Goal: Task Accomplishment & Management: Use online tool/utility

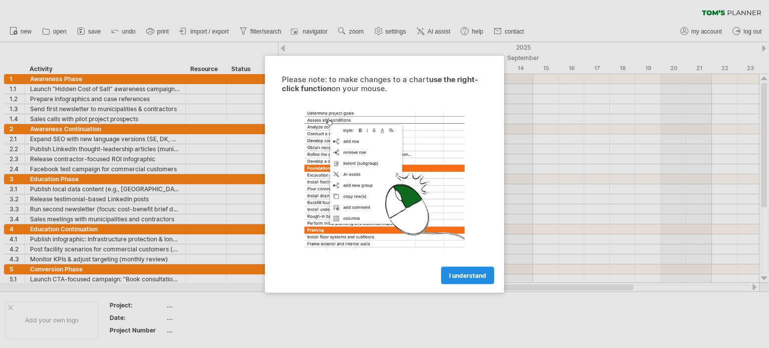
click at [465, 271] on span "I understand" at bounding box center [467, 275] width 37 height 8
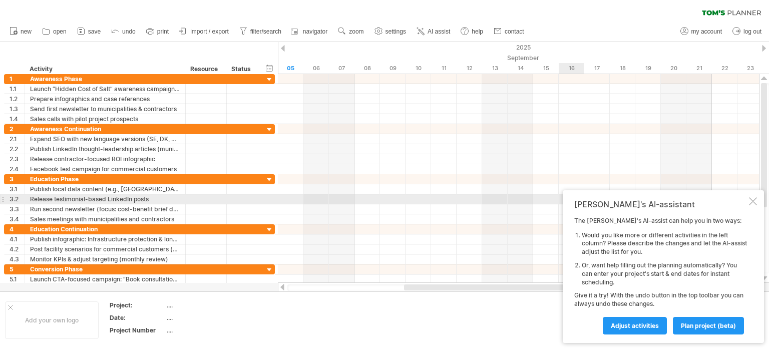
click at [757, 201] on div "[PERSON_NAME]'s AI-assistant The [PERSON_NAME]'s AI-assist can help you in two …" at bounding box center [662, 266] width 201 height 153
click at [753, 200] on div at bounding box center [753, 201] width 8 height 8
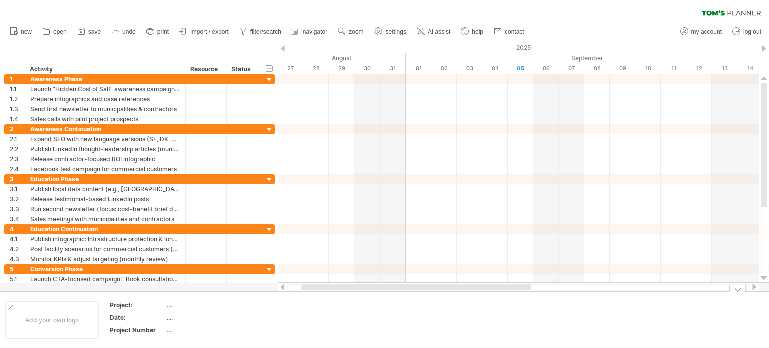
drag, startPoint x: 408, startPoint y: 288, endPoint x: 305, endPoint y: 291, distance: 102.6
click at [305, 291] on div "Trying to reach [DOMAIN_NAME] Connected again... 0% clear filter new 1" at bounding box center [384, 174] width 769 height 348
click at [394, 33] on span "settings" at bounding box center [395, 31] width 21 height 7
select select "*"
select select "**"
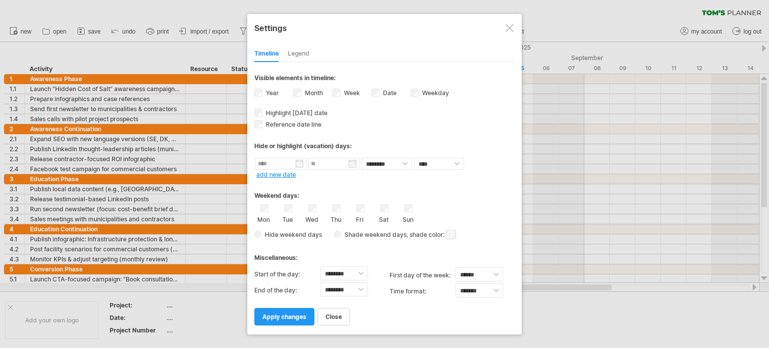
click at [547, 21] on div at bounding box center [384, 174] width 769 height 348
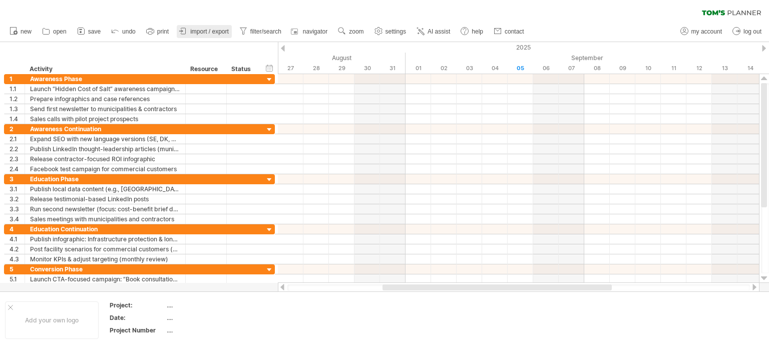
click at [206, 30] on span "import / export" at bounding box center [209, 31] width 39 height 7
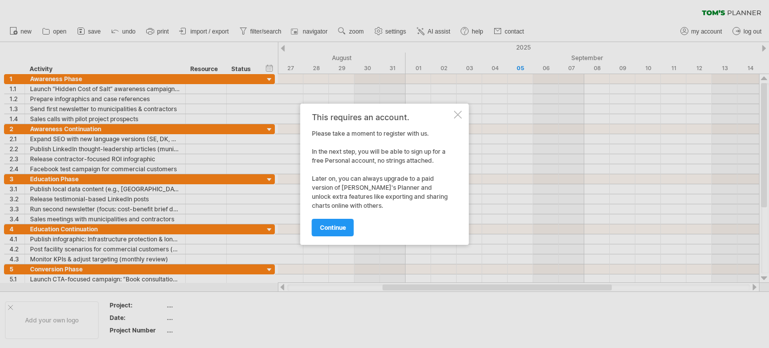
click at [454, 116] on div at bounding box center [458, 115] width 8 height 8
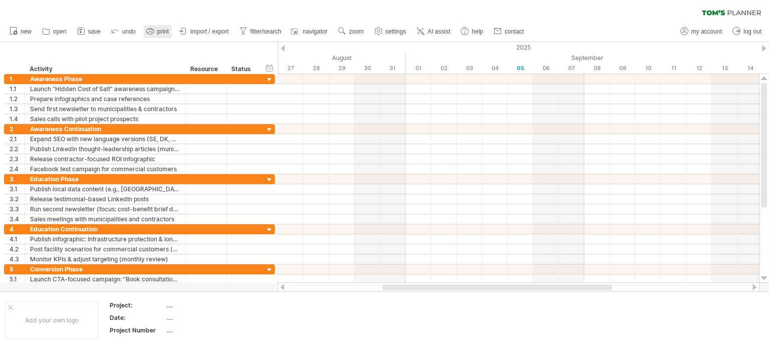
click at [156, 34] on link "print" at bounding box center [158, 31] width 28 height 13
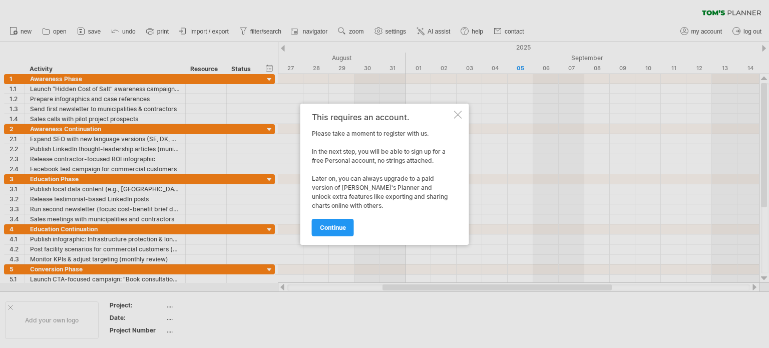
click at [454, 114] on div at bounding box center [458, 115] width 8 height 8
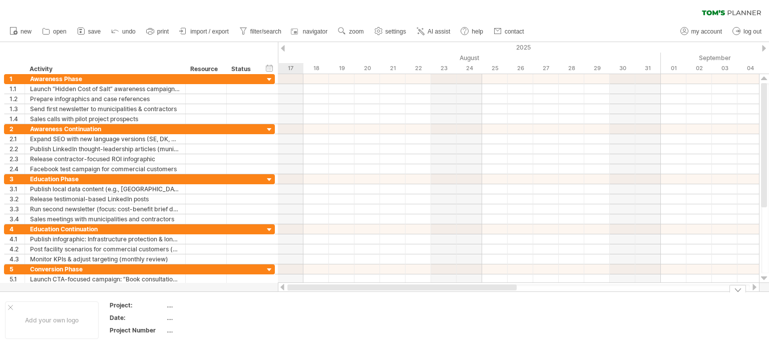
drag, startPoint x: 572, startPoint y: 284, endPoint x: 444, endPoint y: 294, distance: 128.4
click at [448, 295] on div "Trying to reach [DOMAIN_NAME] Connected again... 0% clear filter new 1" at bounding box center [384, 174] width 769 height 348
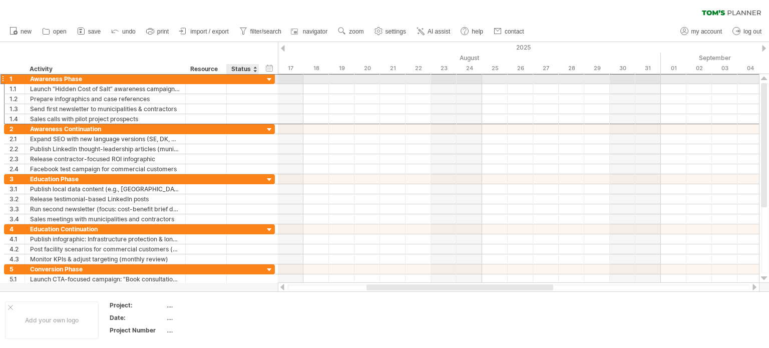
click at [261, 77] on div "**********" at bounding box center [139, 79] width 271 height 11
click at [269, 79] on div at bounding box center [270, 80] width 10 height 10
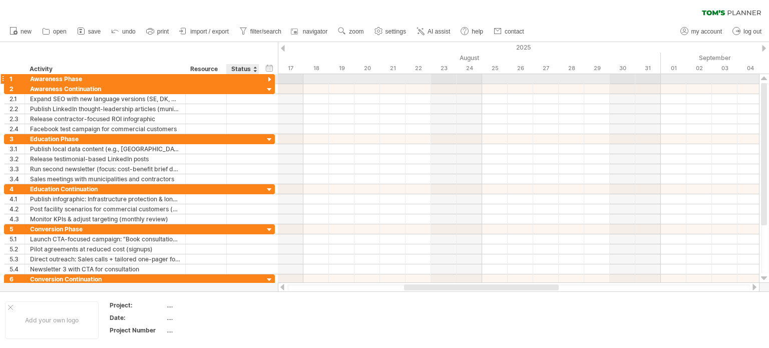
click at [269, 79] on div at bounding box center [270, 80] width 10 height 10
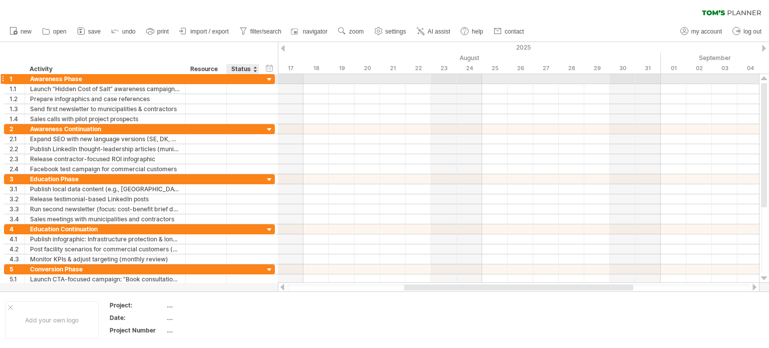
click at [270, 80] on div at bounding box center [270, 80] width 10 height 10
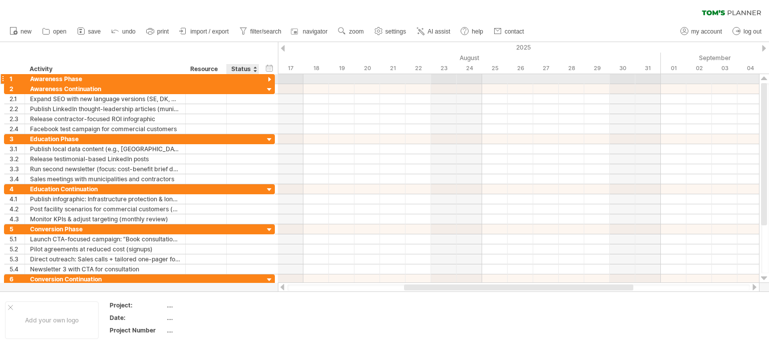
click at [270, 80] on div at bounding box center [270, 80] width 10 height 10
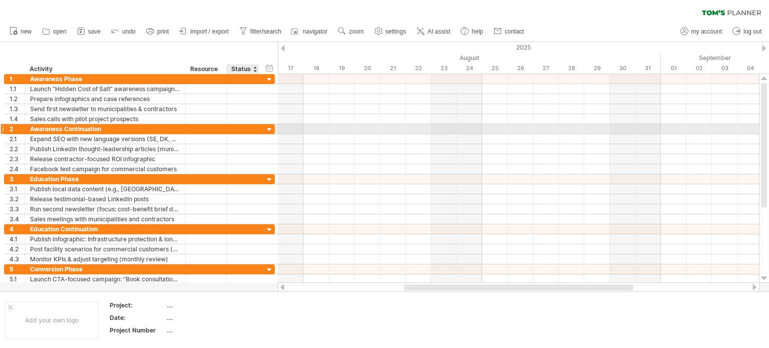
click at [270, 126] on div at bounding box center [270, 130] width 10 height 10
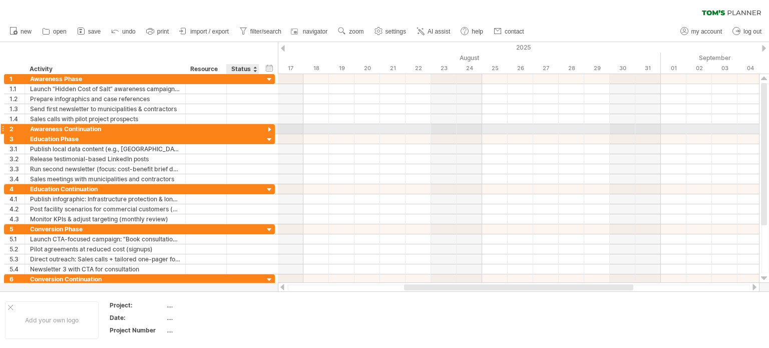
click at [270, 132] on div at bounding box center [270, 130] width 10 height 10
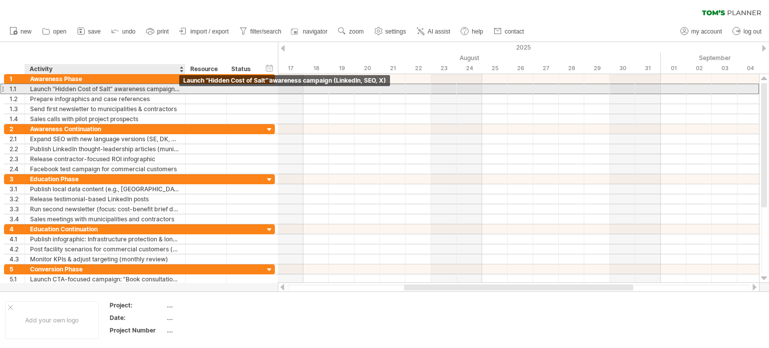
click at [174, 90] on div "Launch “Hidden Cost of Salt” awareness campaign (LinkedIn, SEO, X)" at bounding box center [105, 89] width 150 height 10
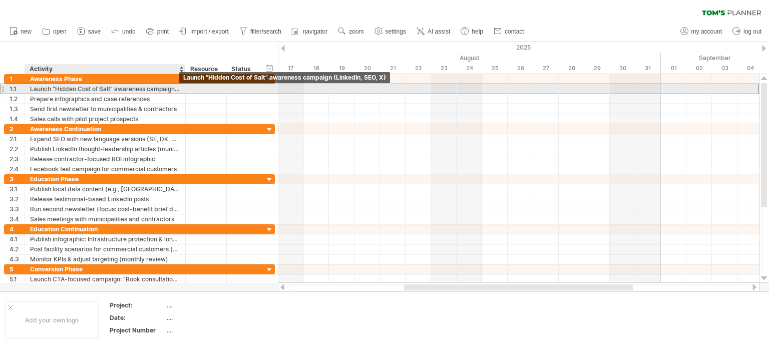
click at [172, 88] on div "Launch “Hidden Cost of Salt” awareness campaign (LinkedIn, SEO, X)" at bounding box center [105, 89] width 150 height 10
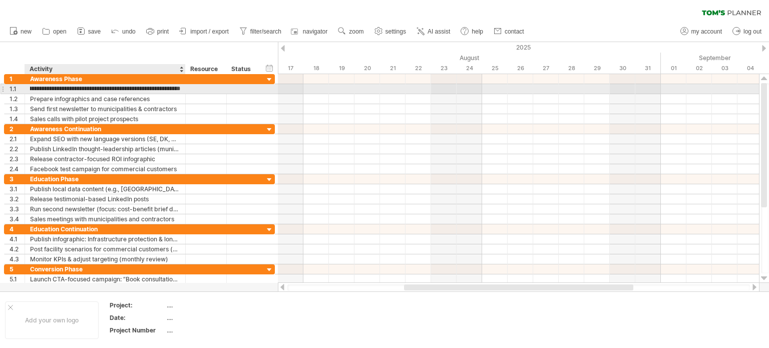
scroll to position [0, 42]
type input "**********"
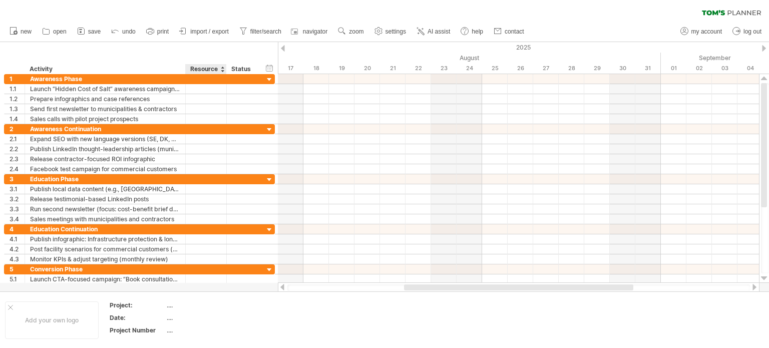
click at [201, 72] on div "Resource" at bounding box center [205, 69] width 31 height 10
click at [222, 70] on div at bounding box center [222, 69] width 4 height 10
click at [214, 66] on div "Resource" at bounding box center [205, 69] width 31 height 10
click at [218, 46] on div "hide start/end/duration show start/end/duration ******** Activity ******** Reso…" at bounding box center [139, 58] width 278 height 32
